Goal: Task Accomplishment & Management: Complete application form

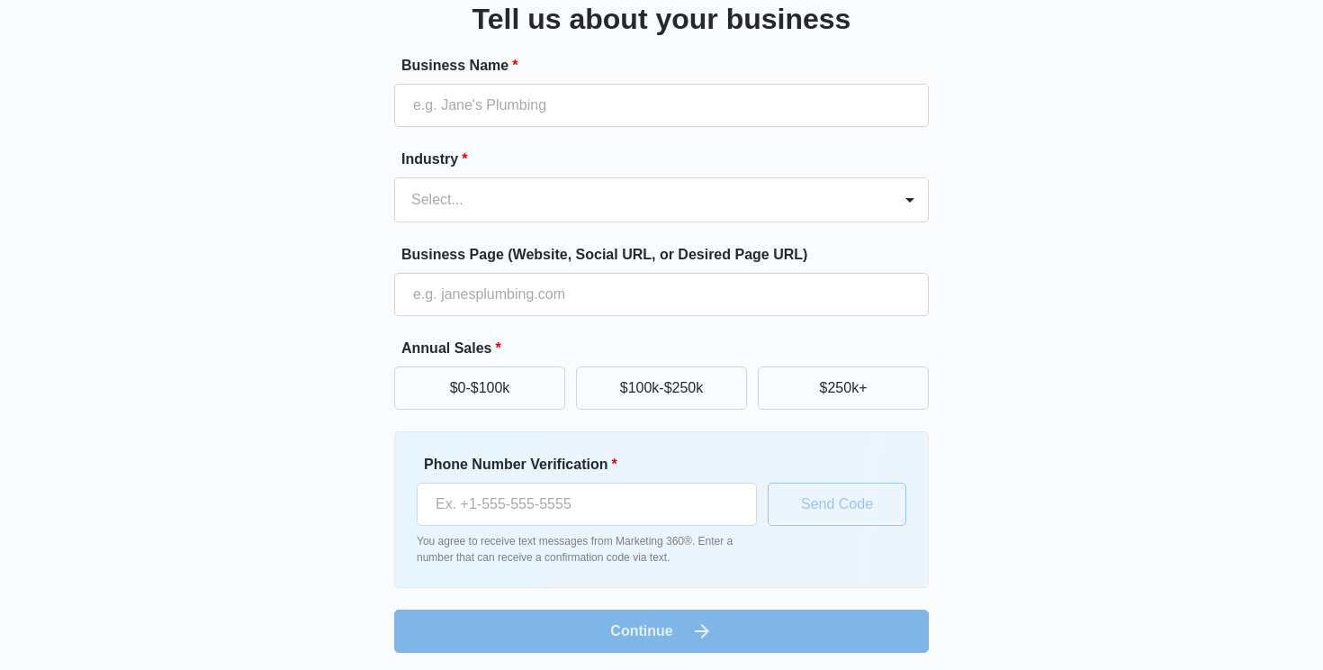
scroll to position [137, 0]
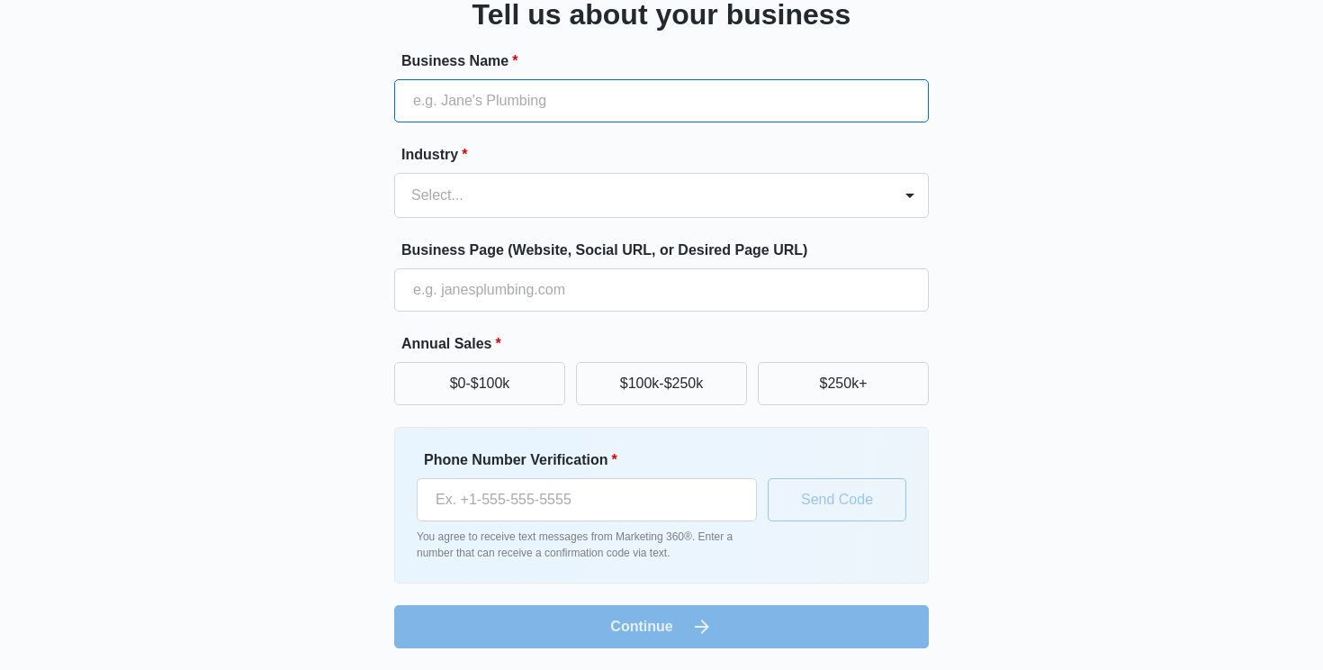
click at [589, 104] on input "Business Name *" at bounding box center [661, 100] width 535 height 43
type input "Ш"
type input "Invoxa"
click at [554, 188] on div at bounding box center [639, 195] width 457 height 25
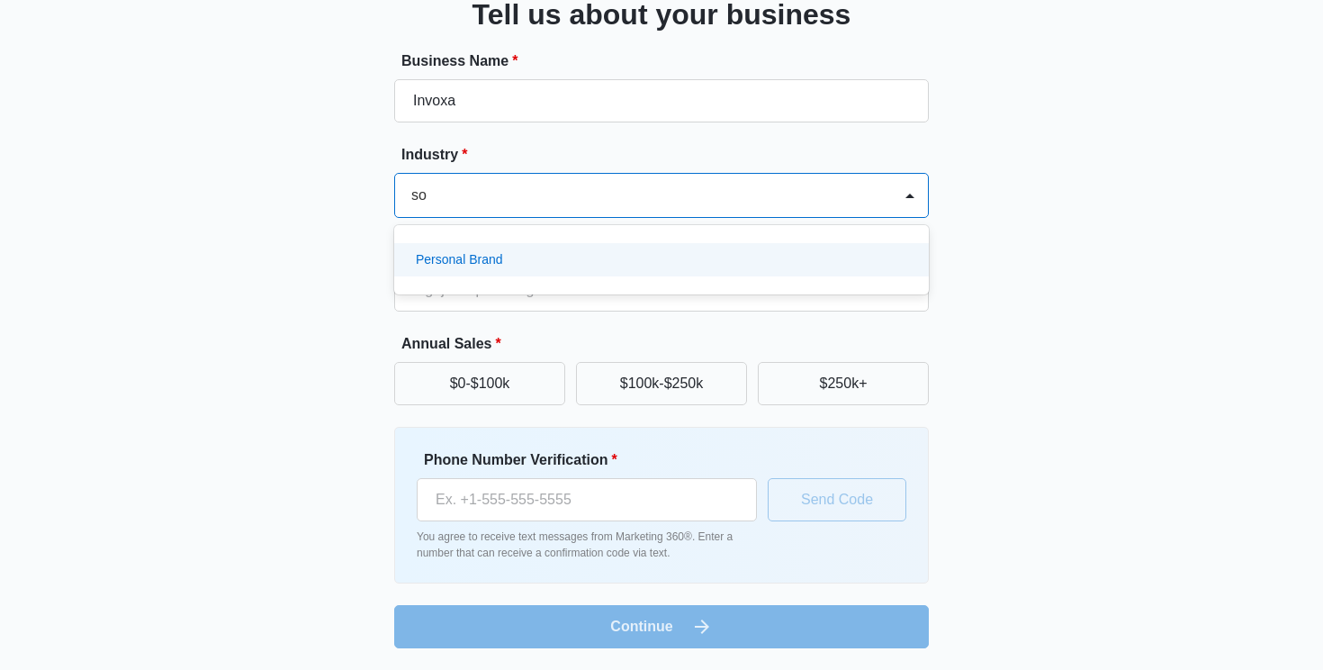
type input "s"
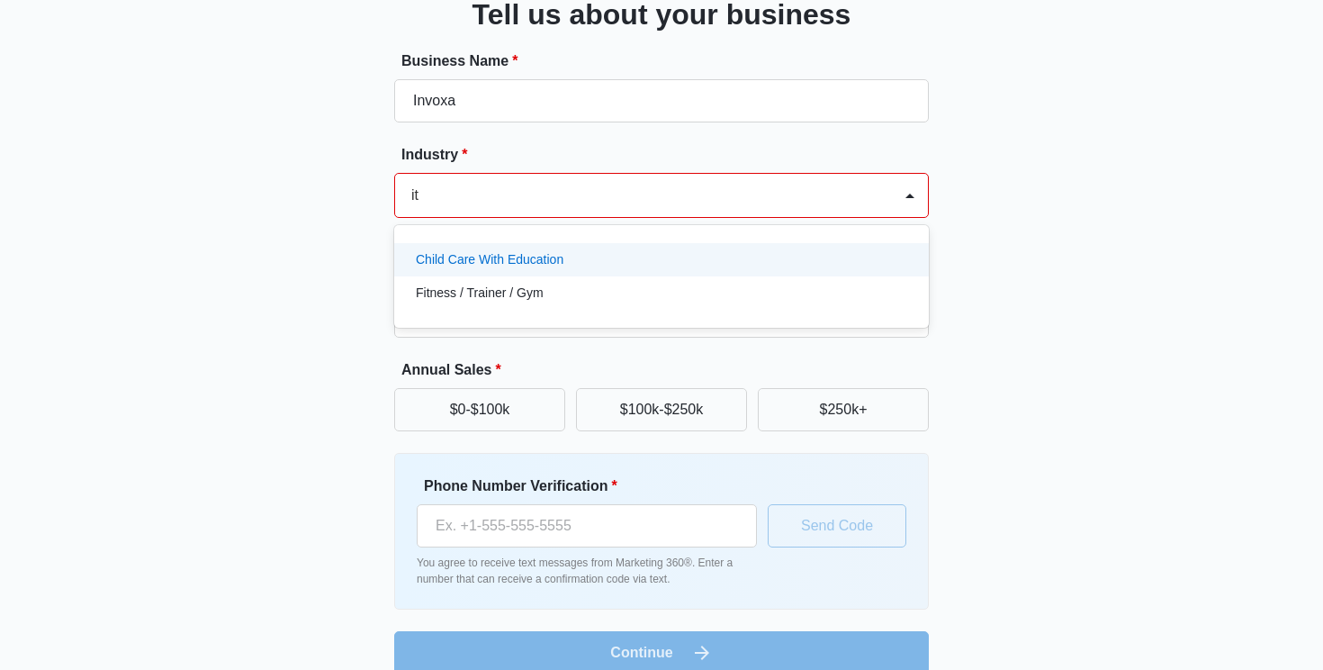
type input "i"
type input "s"
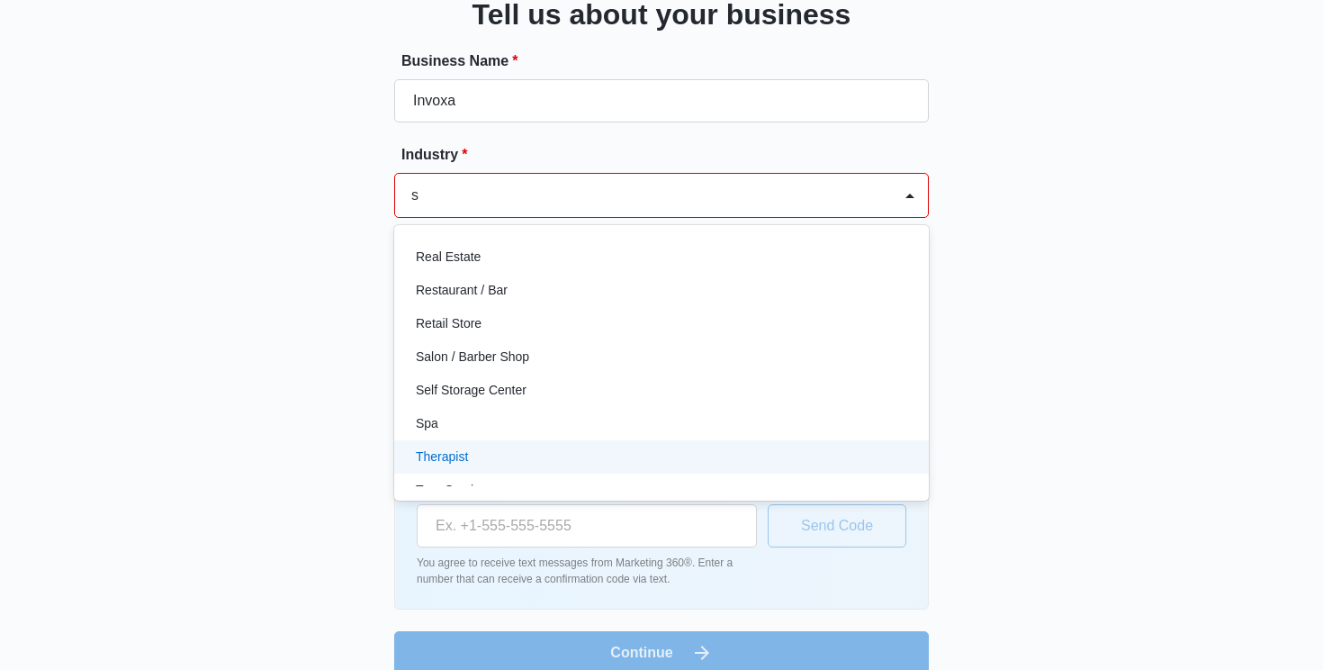
scroll to position [593, 0]
